Goal: Find specific page/section: Find specific page/section

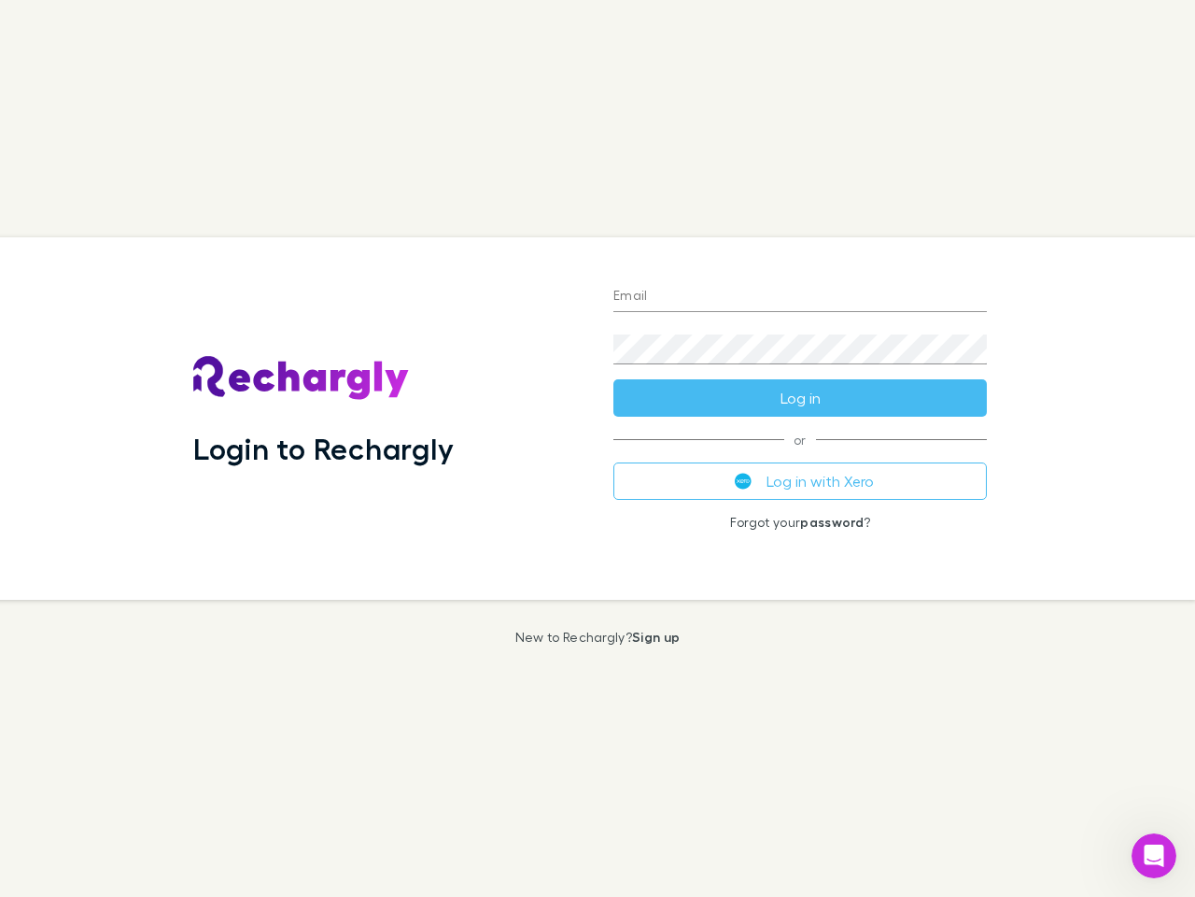
click at [598, 448] on div "Login to Rechargly" at bounding box center [388, 418] width 420 height 362
click at [800, 297] on input "Email" at bounding box center [801, 297] width 374 height 30
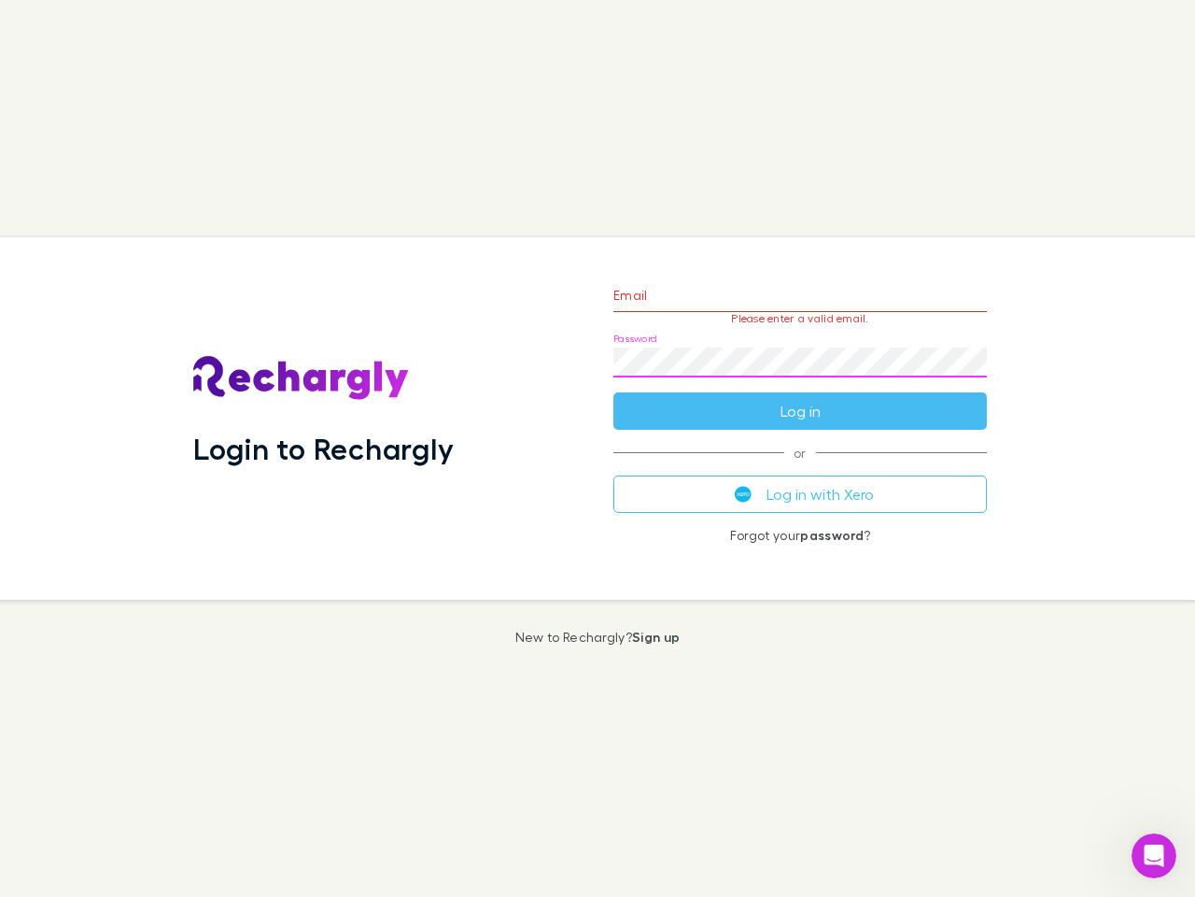
click at [800, 398] on form "Email Please enter a valid email. Password Log in" at bounding box center [801, 348] width 374 height 163
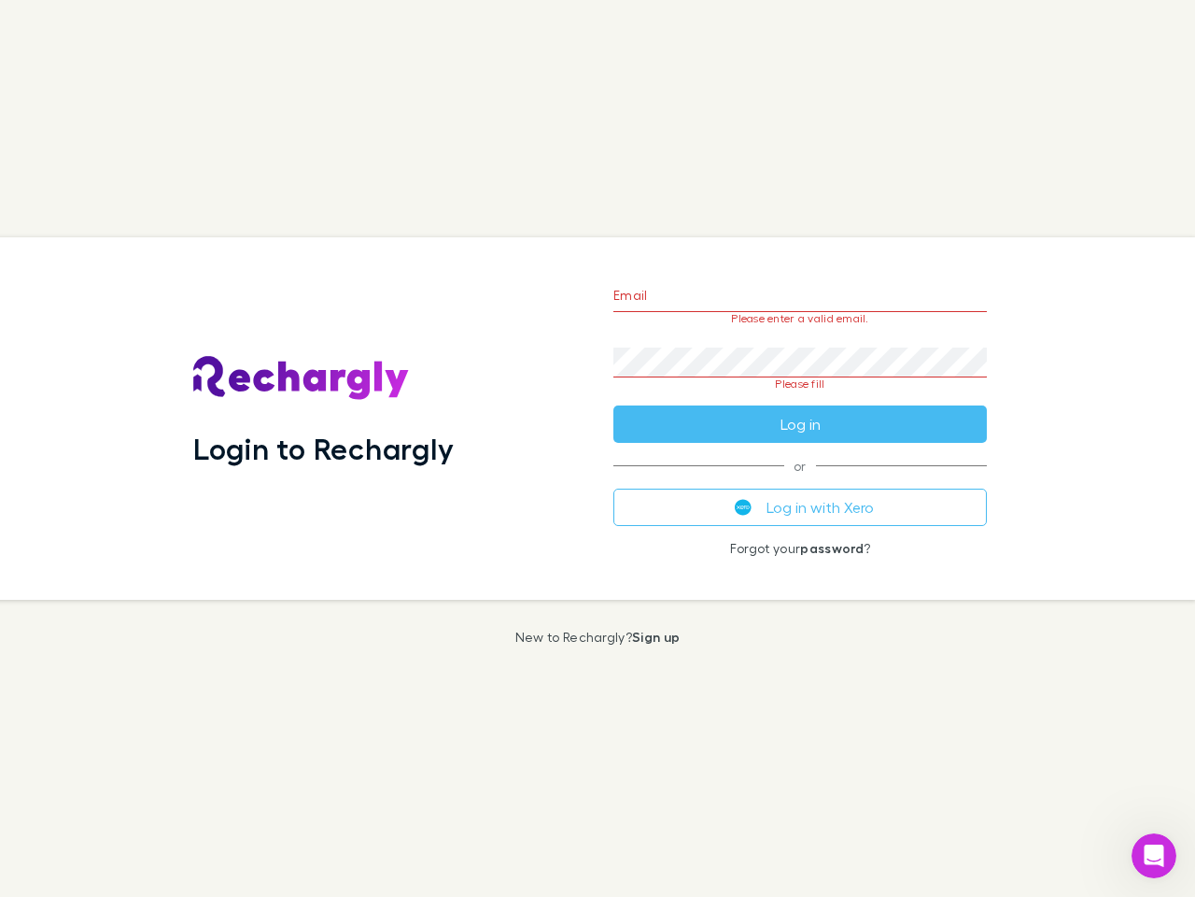
click at [800, 481] on div "Email Please enter a valid email. Password Please fill Log in or Log in with Xe…" at bounding box center [800, 418] width 403 height 362
click at [1154, 856] on icon "Open Intercom Messenger" at bounding box center [1154, 856] width 31 height 31
